Goal: Task Accomplishment & Management: Complete application form

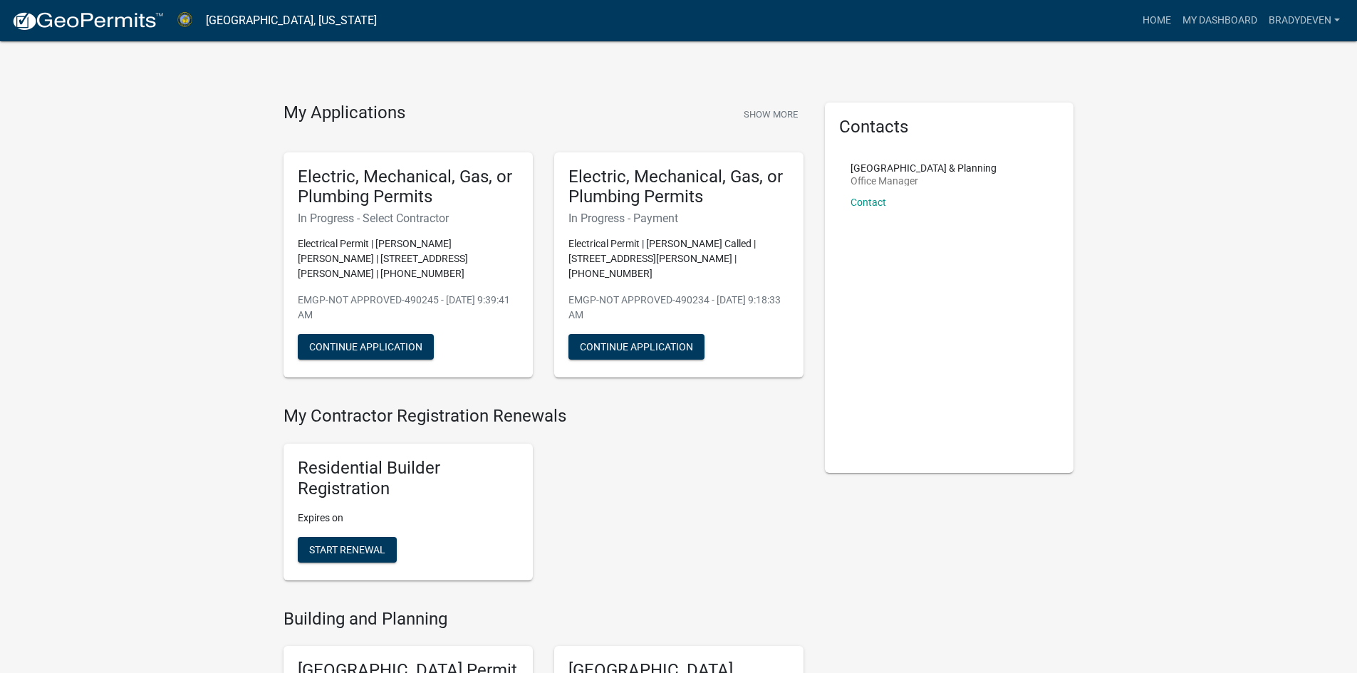
click at [1288, 35] on nav "[GEOGRAPHIC_DATA], [US_STATE] more_horiz Home My Dashboard Bradydeven Account C…" at bounding box center [678, 20] width 1357 height 41
click at [1288, 30] on link "Bradydeven" at bounding box center [1304, 20] width 83 height 27
click at [1269, 47] on link "Account" at bounding box center [1285, 58] width 122 height 34
click at [771, 112] on button "Show More" at bounding box center [771, 115] width 66 height 24
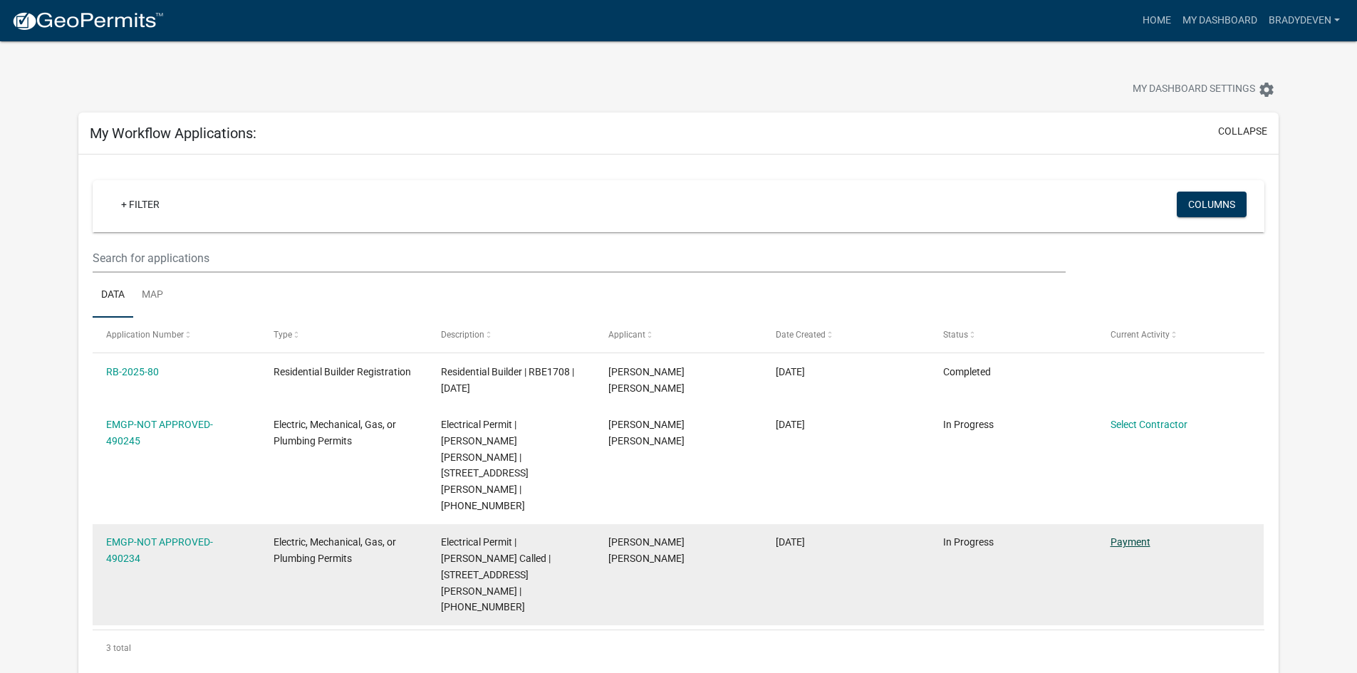
click at [1130, 536] on link "Payment" at bounding box center [1130, 541] width 40 height 11
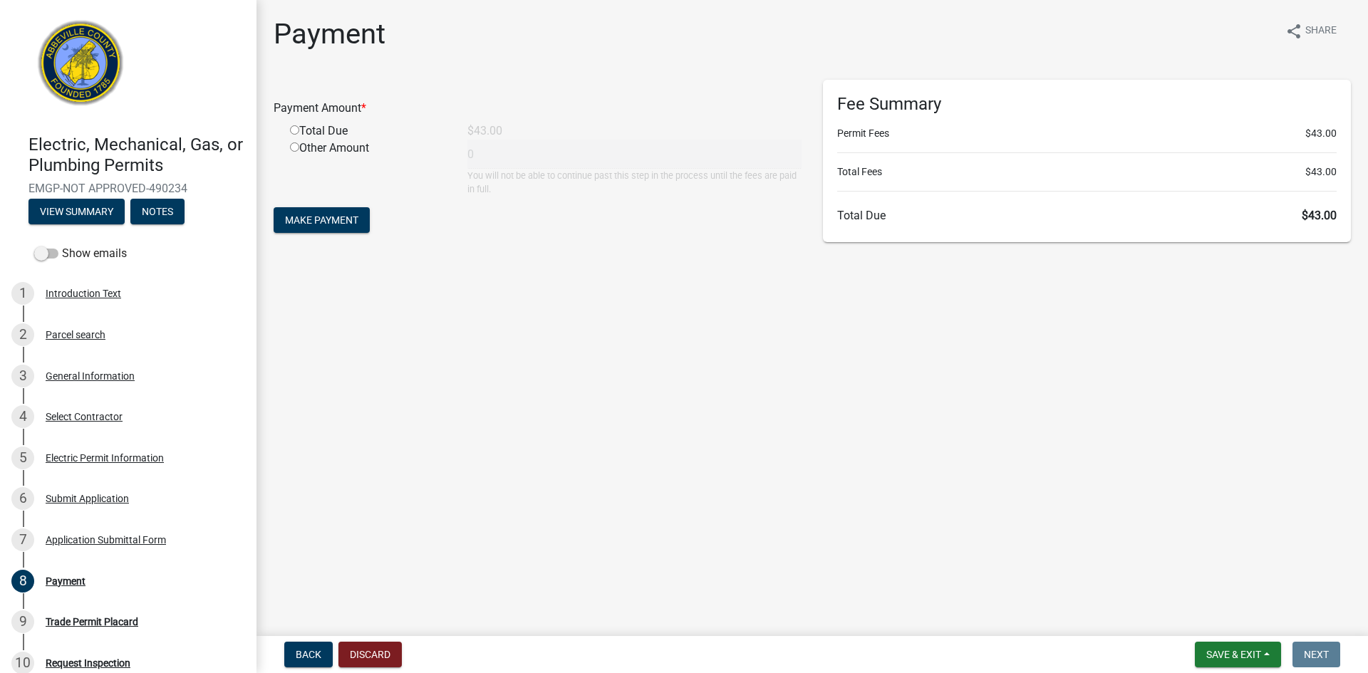
click at [295, 131] on input "radio" at bounding box center [294, 129] width 9 height 9
radio input "true"
type input "43"
click at [327, 216] on span "Make Payment" at bounding box center [321, 219] width 73 height 11
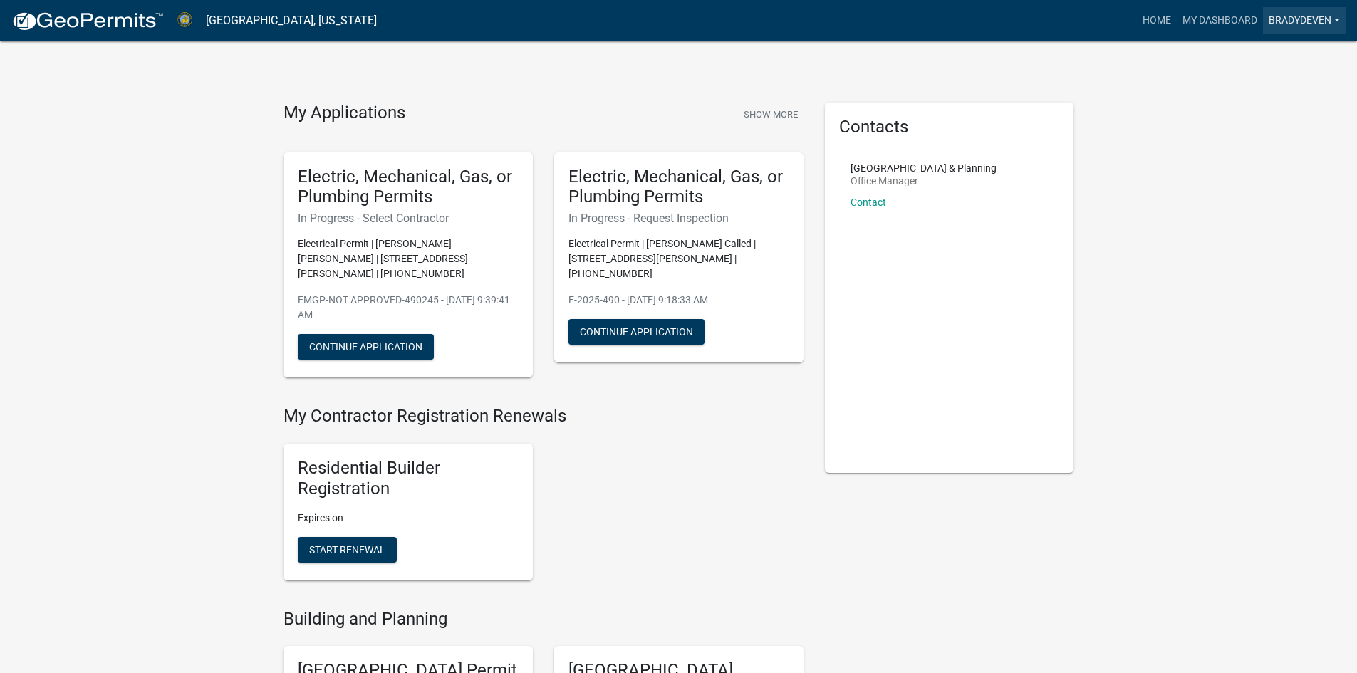
click at [1324, 11] on link "Bradydeven" at bounding box center [1304, 20] width 83 height 27
click at [1273, 53] on link "Account" at bounding box center [1285, 58] width 122 height 34
click at [618, 249] on p "Electrical Permit | [PERSON_NAME] Called | [STREET_ADDRESS][PERSON_NAME] | [PHO…" at bounding box center [678, 258] width 221 height 45
click at [627, 319] on button "Continue Application" at bounding box center [636, 332] width 136 height 26
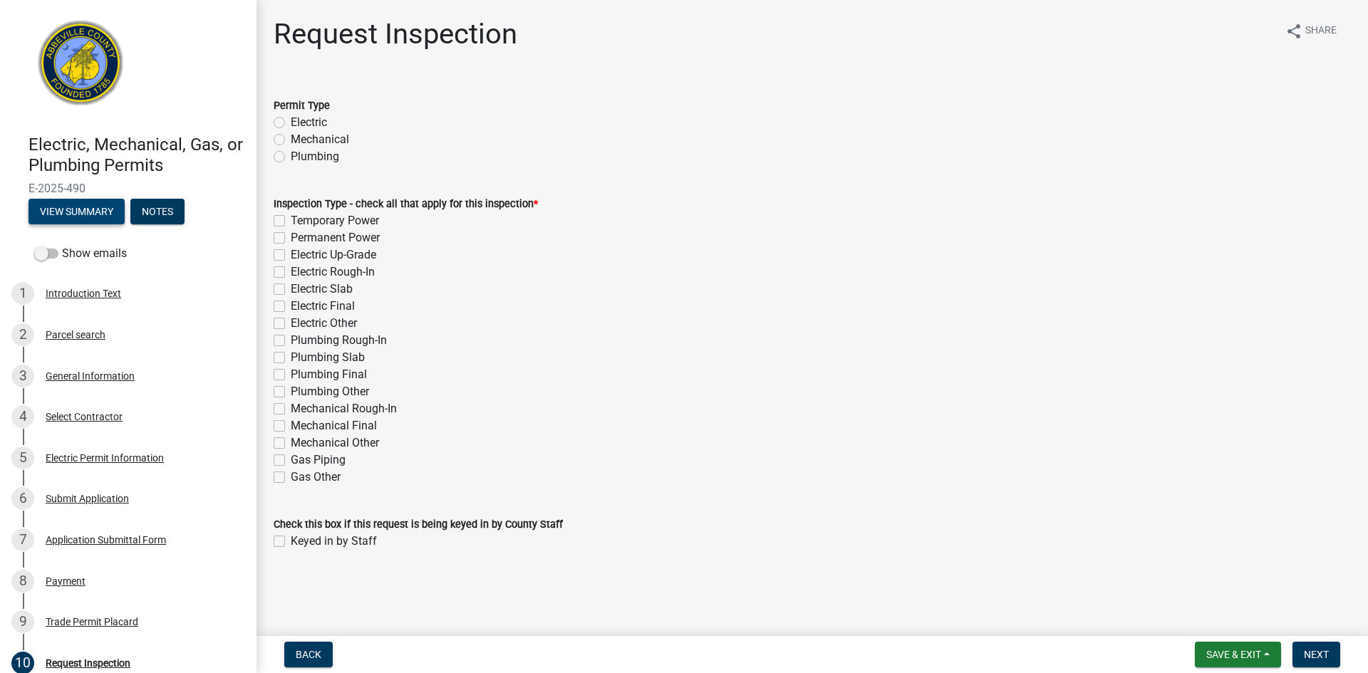
click at [79, 214] on button "View Summary" at bounding box center [76, 212] width 96 height 26
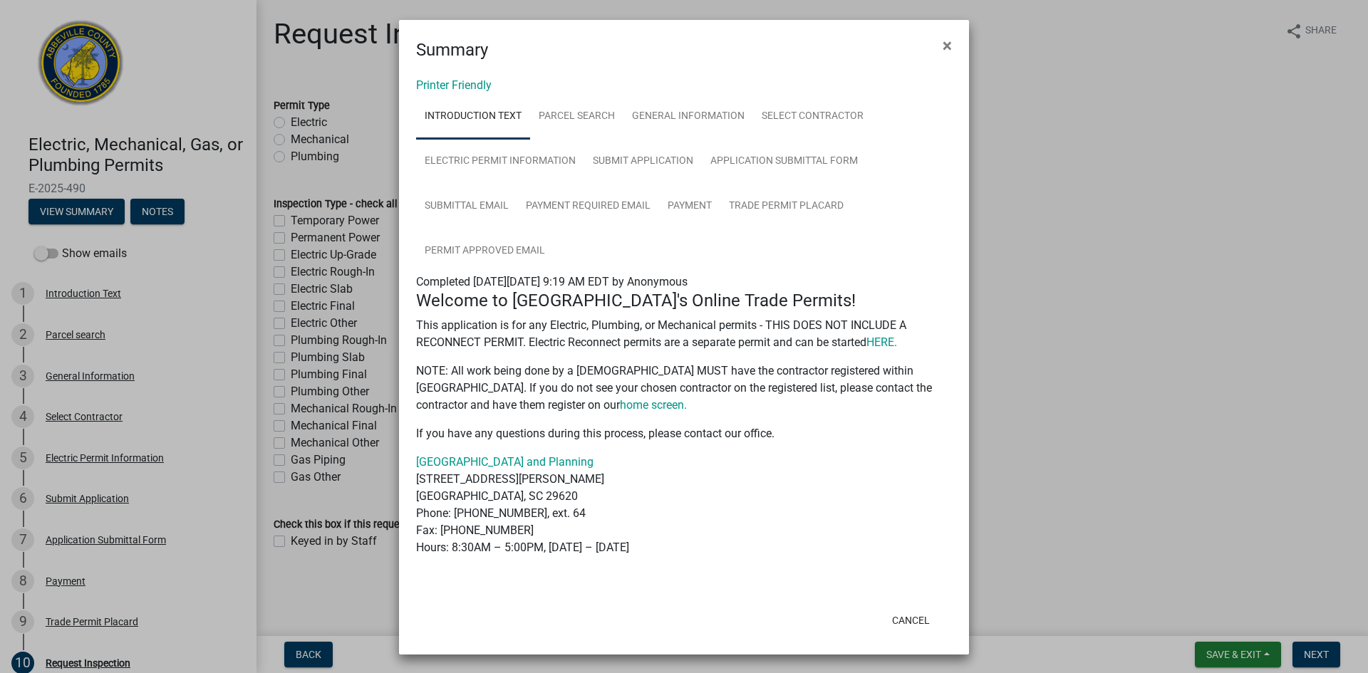
drag, startPoint x: 944, startPoint y: 46, endPoint x: 924, endPoint y: 59, distance: 24.7
click at [945, 46] on span "×" at bounding box center [946, 46] width 9 height 20
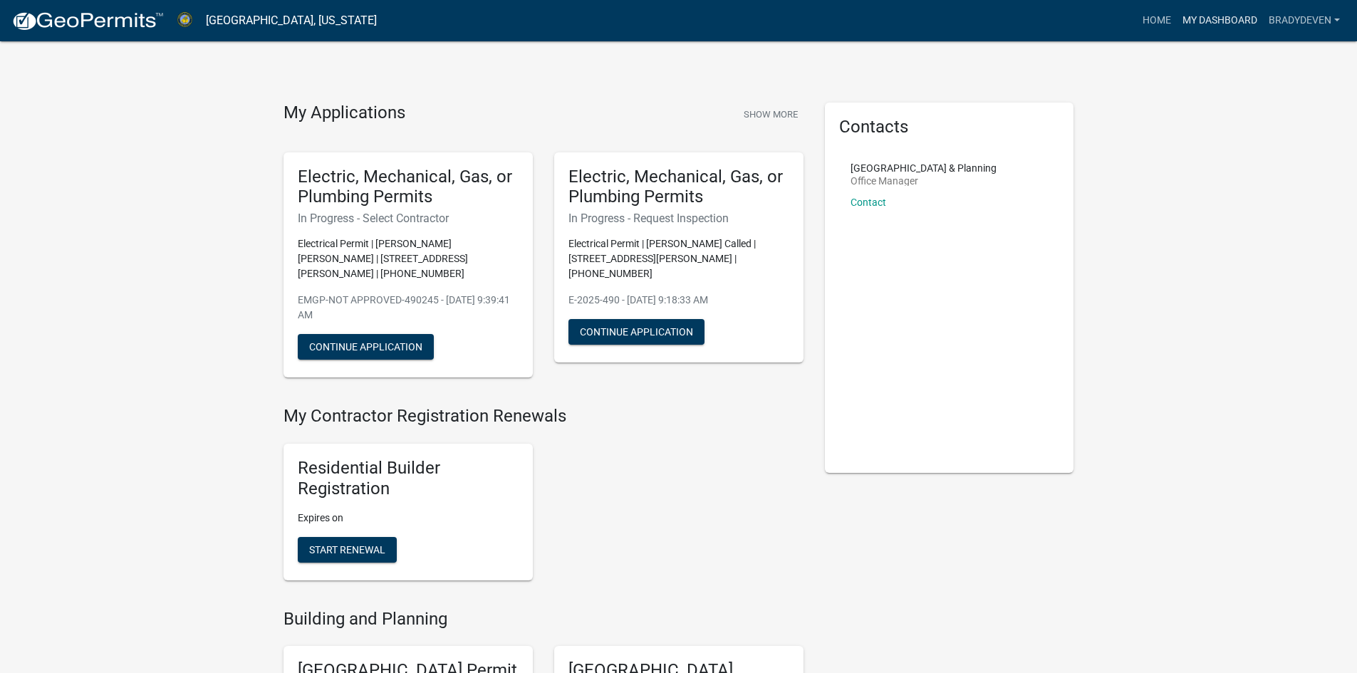
click at [1206, 18] on link "My Dashboard" at bounding box center [1220, 20] width 86 height 27
